Goal: Task Accomplishment & Management: Complete application form

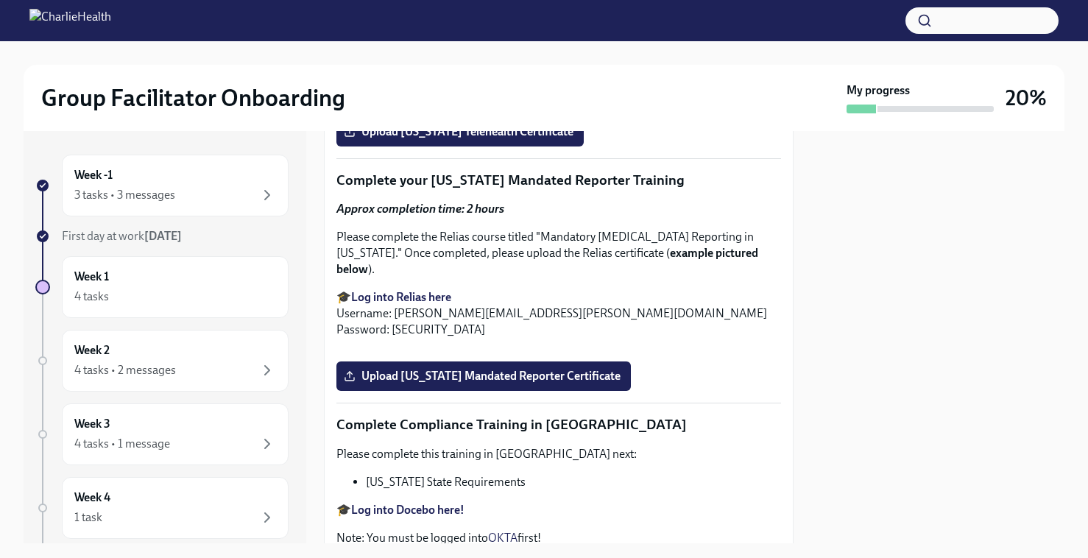
scroll to position [2575, 0]
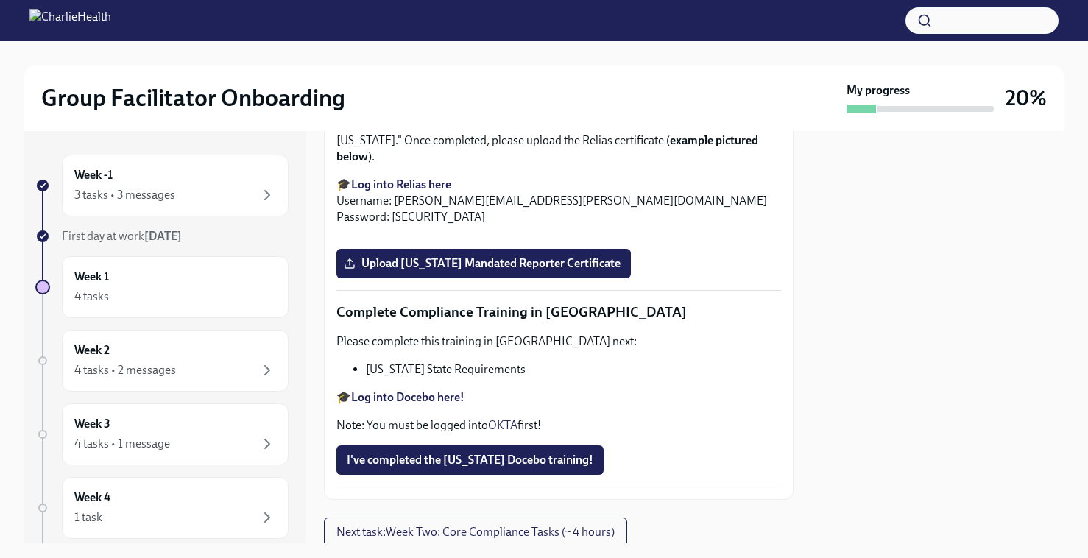
click at [495, 27] on span "Upload [US_STATE] Telehealth Certificate" at bounding box center [460, 19] width 227 height 15
click at [0, 0] on input "Upload [US_STATE] Telehealth Certificate" at bounding box center [0, 0] width 0 height 0
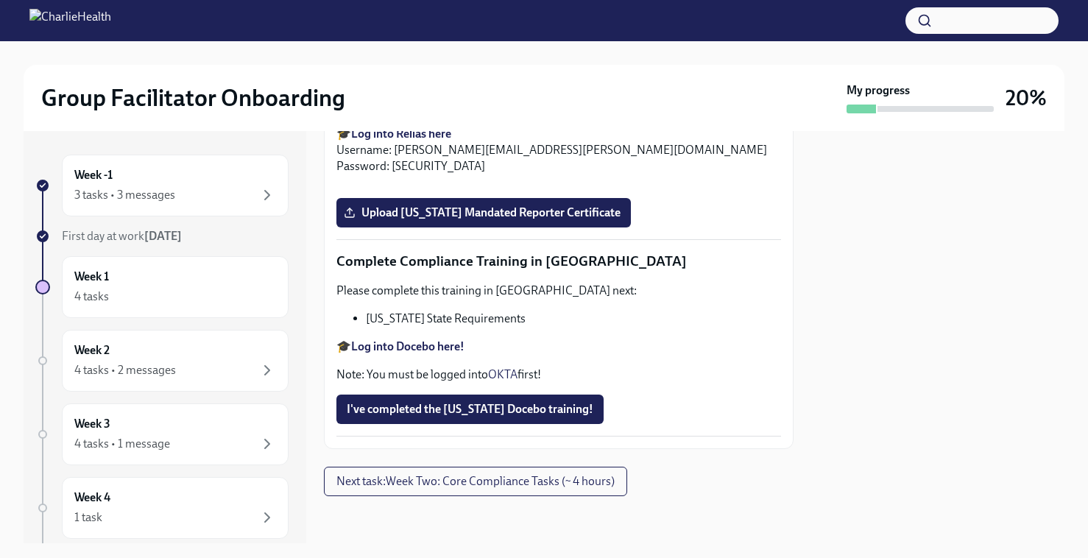
scroll to position [2835, 0]
click at [404, 141] on strong "Log into Relias here" at bounding box center [401, 134] width 100 height 14
drag, startPoint x: 541, startPoint y: 194, endPoint x: 403, endPoint y: 213, distance: 139.7
click at [403, 114] on p "Please complete the Relias course titled "Mandatory [MEDICAL_DATA] Reporting in…" at bounding box center [559, 90] width 445 height 49
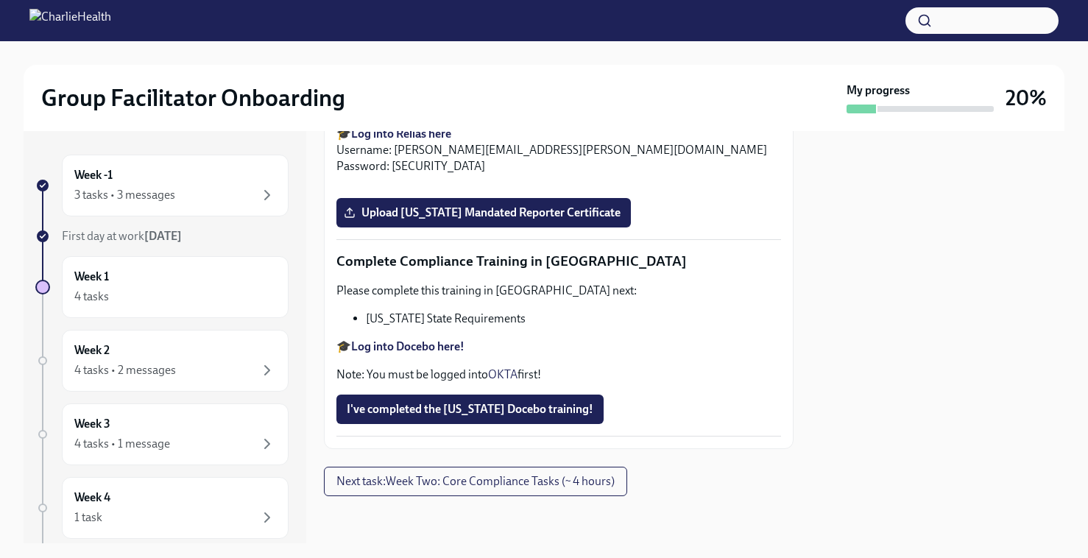
copy p "Mandatory [MEDICAL_DATA] Reporting in [US_STATE]"
click at [498, 220] on span "Upload [US_STATE] Mandated Reporter Certificate" at bounding box center [484, 212] width 274 height 15
click at [0, 0] on input "Upload [US_STATE] Mandated Reporter Certificate" at bounding box center [0, 0] width 0 height 0
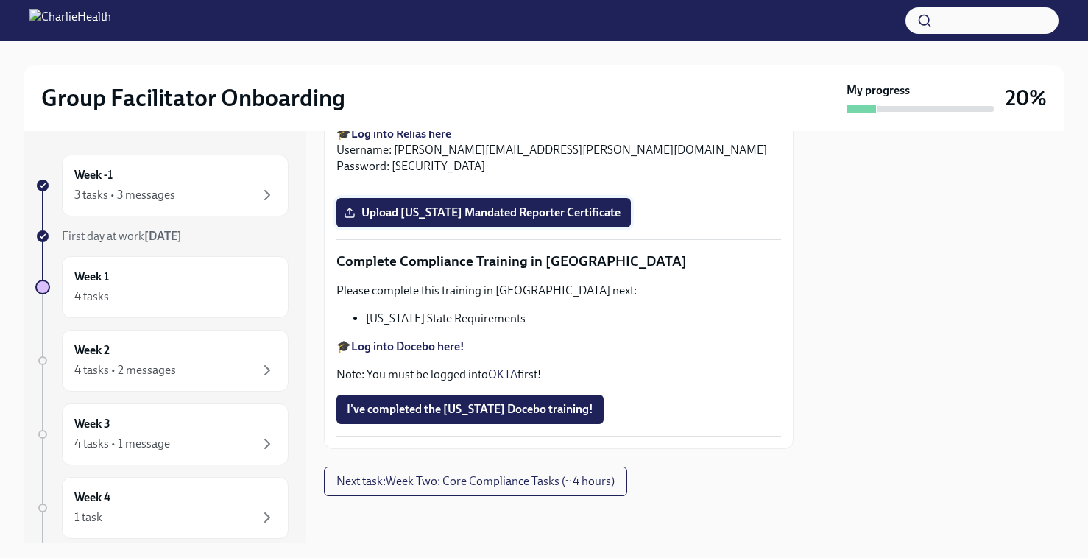
click at [519, 220] on span "Upload [US_STATE] Mandated Reporter Certificate" at bounding box center [484, 212] width 274 height 15
click at [0, 0] on input "Upload [US_STATE] Mandated Reporter Certificate" at bounding box center [0, 0] width 0 height 0
click at [485, 220] on span "Upload [US_STATE] Mandated Reporter Certificate" at bounding box center [484, 212] width 274 height 15
click at [0, 0] on input "Upload [US_STATE] Mandated Reporter Certificate" at bounding box center [0, 0] width 0 height 0
click at [497, 220] on span "certificates_2025922182752.zip" at bounding box center [435, 212] width 177 height 15
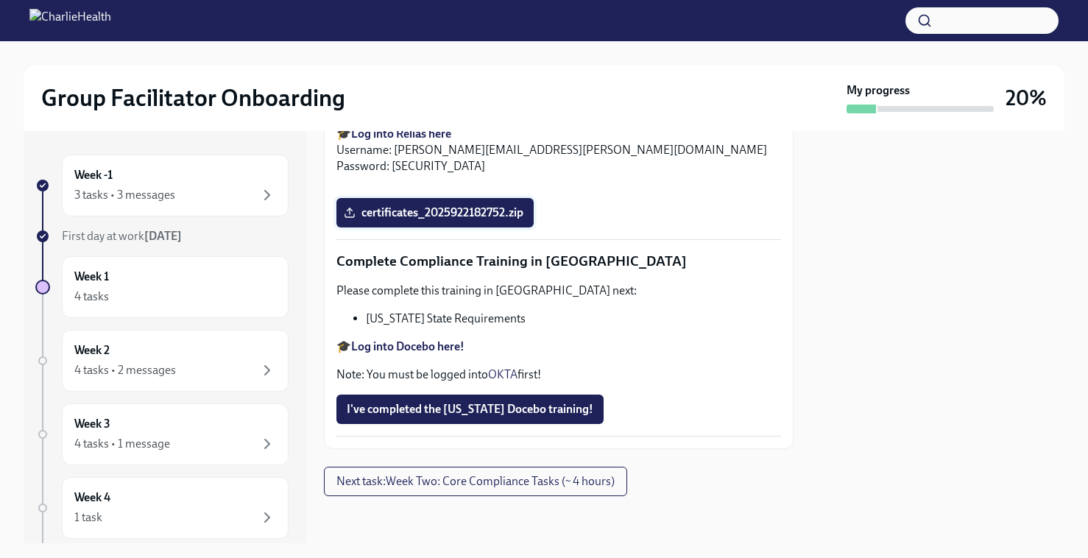
click at [0, 0] on input "certificates_2025922182752.zip" at bounding box center [0, 0] width 0 height 0
click at [421, 349] on strong "Log into Docebo here!" at bounding box center [407, 346] width 113 height 14
drag, startPoint x: 518, startPoint y: 342, endPoint x: 365, endPoint y: 336, distance: 152.5
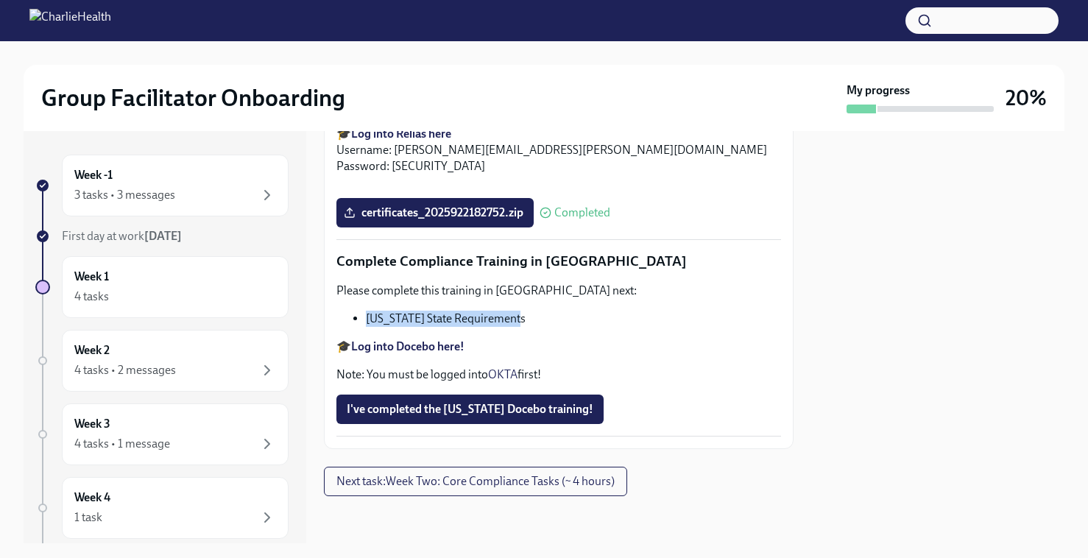
click at [365, 327] on ul "[US_STATE] State Requirements" at bounding box center [559, 319] width 445 height 16
copy li "[US_STATE] State Requirements"
click at [528, 417] on span "I've completed the [US_STATE] Docebo training!" at bounding box center [470, 409] width 247 height 15
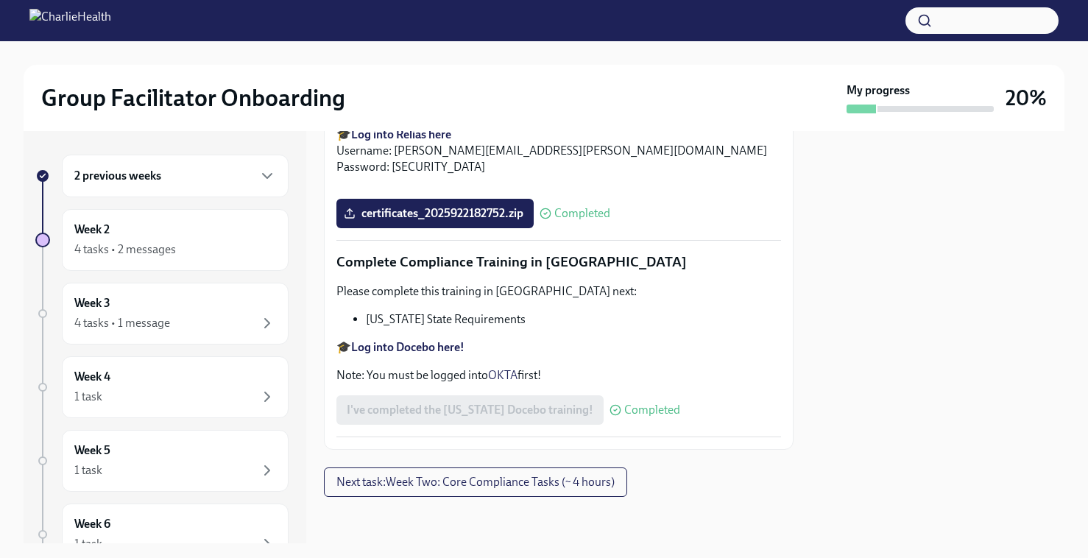
scroll to position [3281, 0]
click at [165, 246] on div "4 tasks • 2 messages" at bounding box center [125, 250] width 102 height 16
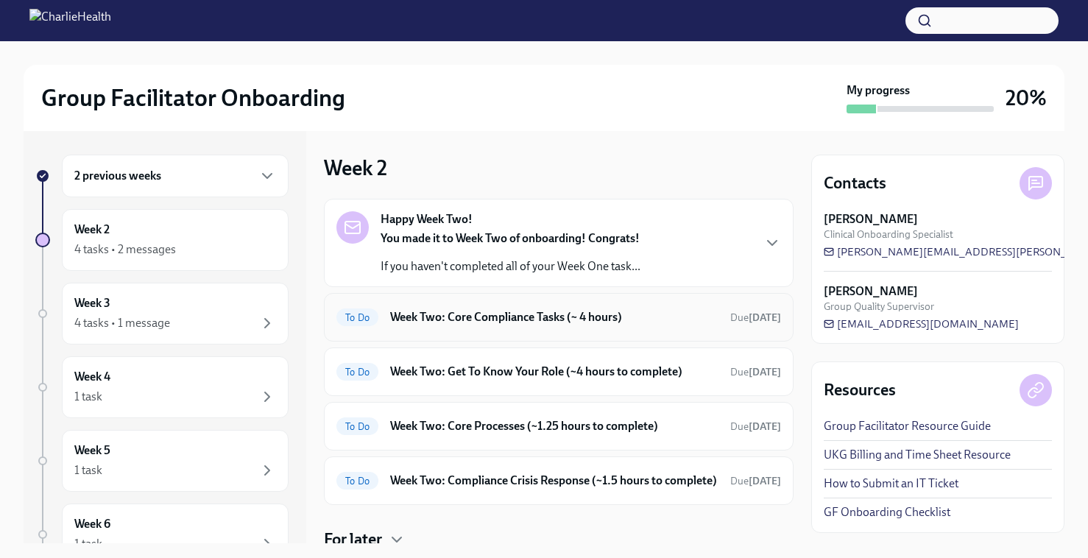
click at [470, 319] on h6 "Week Two: Core Compliance Tasks (~ 4 hours)" at bounding box center [554, 317] width 328 height 16
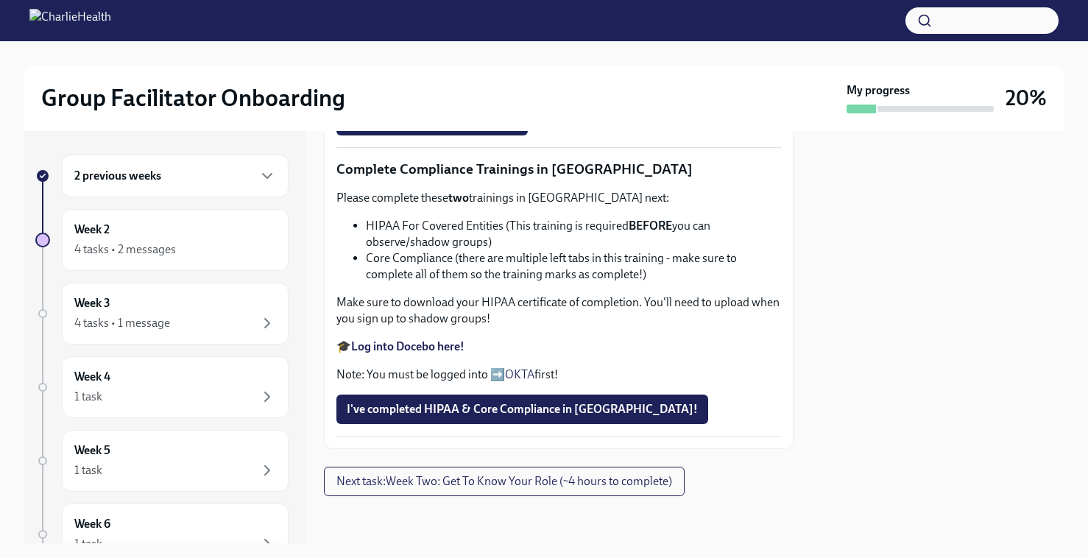
scroll to position [541, 0]
click at [448, 37] on strong "Complete your CPR & First Aid training HERE" at bounding box center [467, 30] width 232 height 14
click at [494, 128] on span "Upload Upload CPR Certificate" at bounding box center [432, 120] width 171 height 15
click at [0, 0] on input "Upload Upload CPR Certificate" at bounding box center [0, 0] width 0 height 0
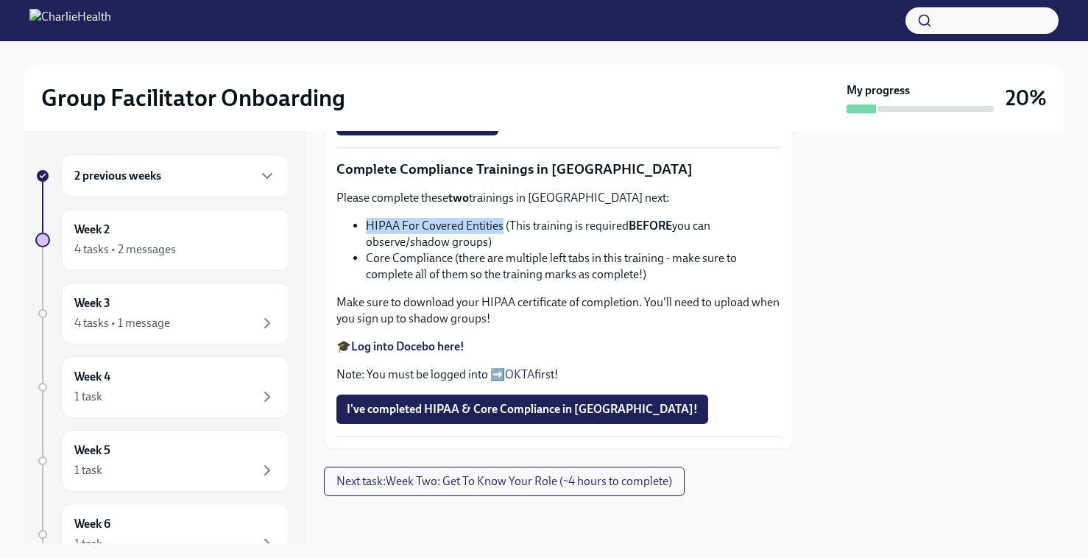
drag, startPoint x: 501, startPoint y: 295, endPoint x: 367, endPoint y: 293, distance: 134.8
click at [367, 250] on li "HIPAA For Covered Entities (This training is required BEFORE you can observe/sh…" at bounding box center [573, 234] width 415 height 32
copy li "HIPAA For Covered Entities"
click at [601, 283] on li "Core Compliance (there are multiple left tabs in this training - make sure to c…" at bounding box center [573, 266] width 415 height 32
